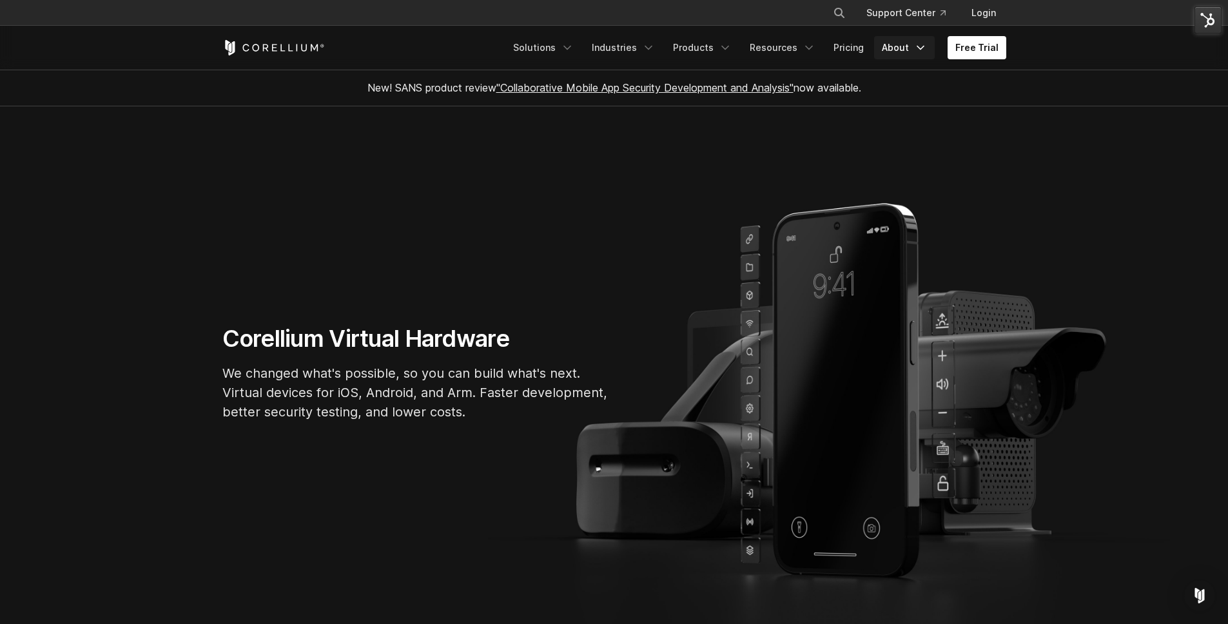
click at [890, 43] on link "About" at bounding box center [904, 47] width 61 height 23
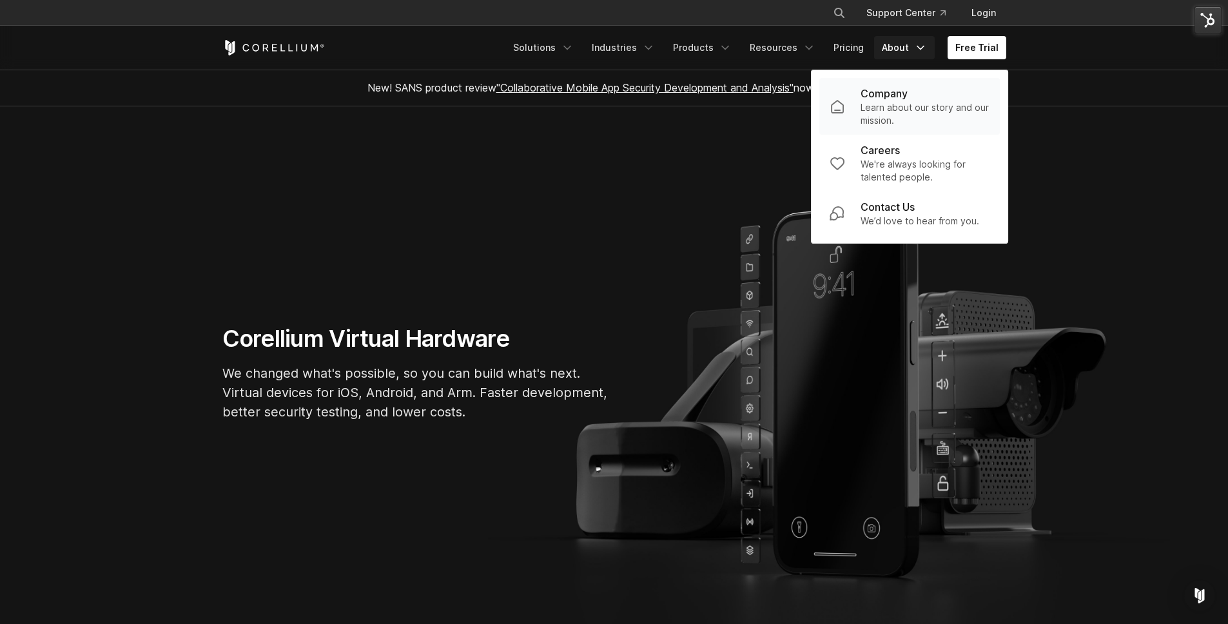
click at [911, 98] on div "Company" at bounding box center [924, 93] width 129 height 15
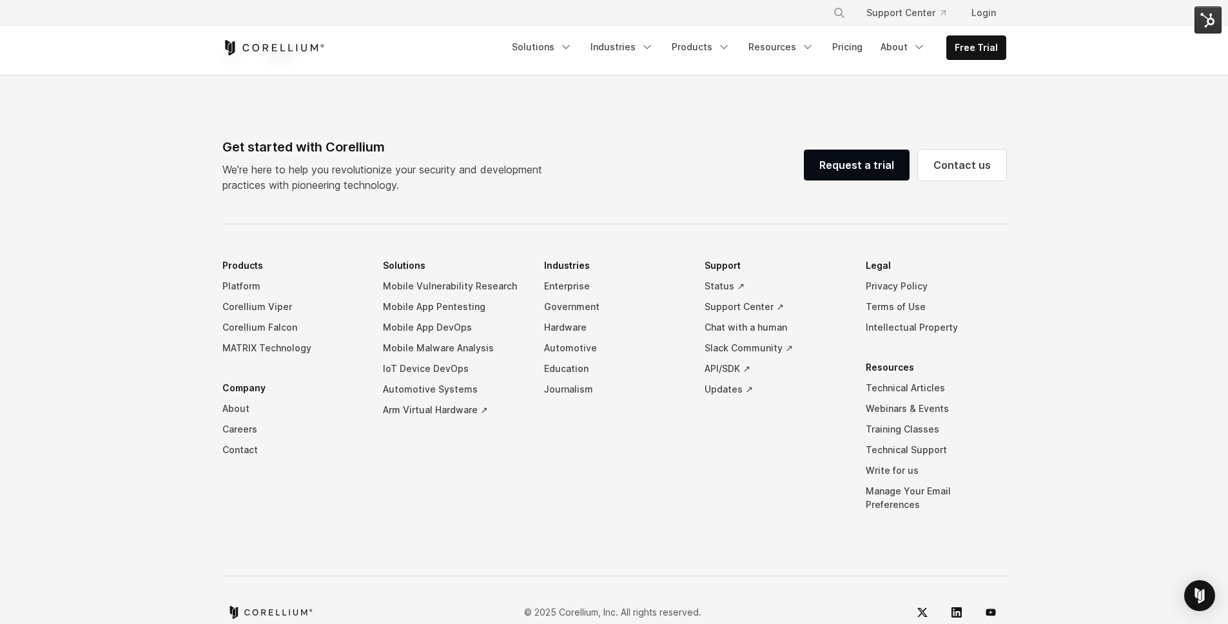
scroll to position [2145, 0]
click at [255, 296] on link "Corellium Viper" at bounding box center [292, 306] width 140 height 21
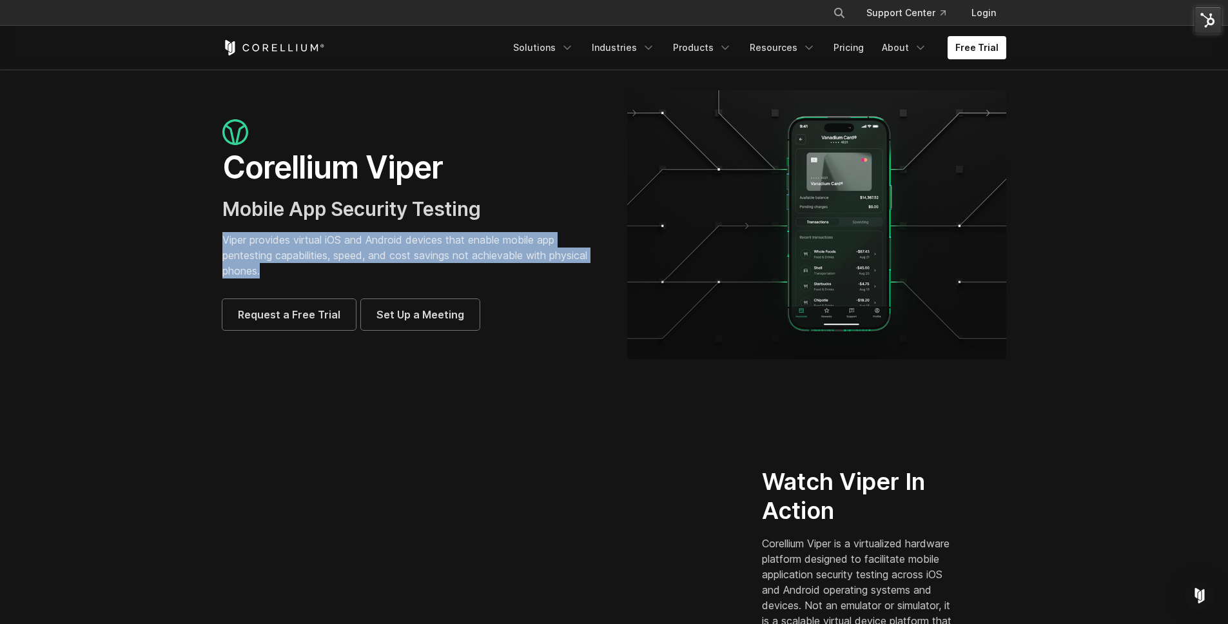
drag, startPoint x: 222, startPoint y: 242, endPoint x: 297, endPoint y: 271, distance: 80.8
click at [297, 271] on p "Viper provides virtual iOS and Android devices that enable mobile app pentestin…" at bounding box center [411, 255] width 379 height 46
click at [291, 271] on p "Viper provides virtual iOS and Android devices that enable mobile app pentestin…" at bounding box center [411, 255] width 379 height 46
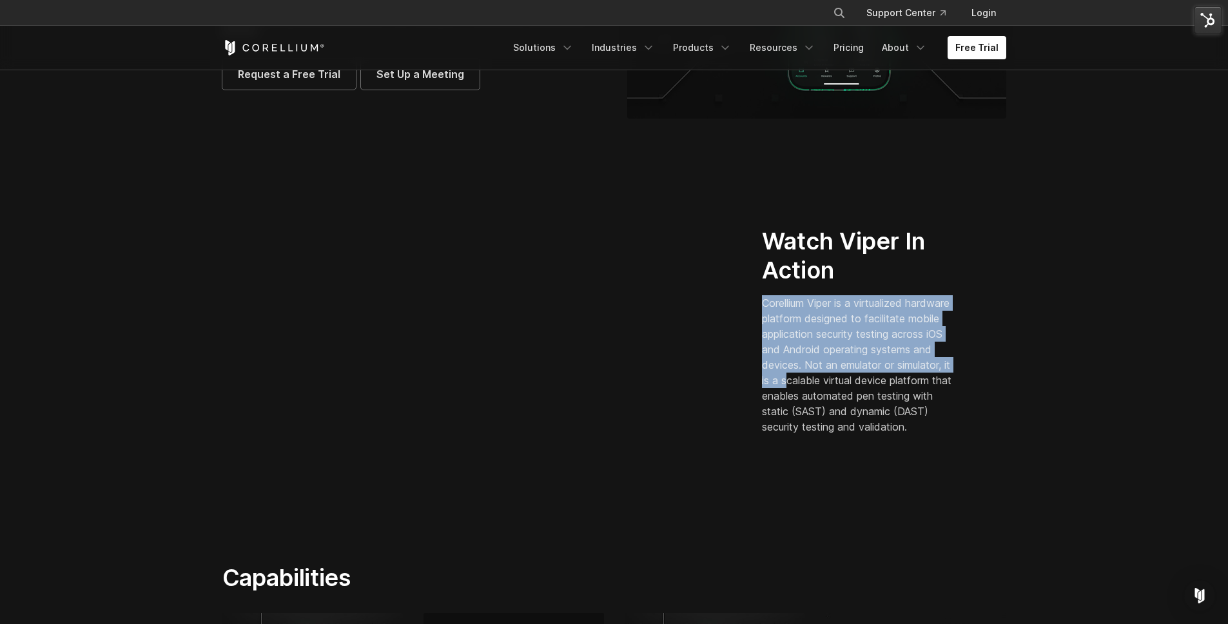
scroll to position [241, 0]
drag, startPoint x: 764, startPoint y: 300, endPoint x: 867, endPoint y: 360, distance: 118.7
click at [867, 360] on p "Corellium Viper is a virtualized hardware platform designed to facilitate mobil…" at bounding box center [859, 364] width 195 height 139
copy p "Corellium Viper is a virtualized hardware platform designed to facilitate mobil…"
